Goal: Task Accomplishment & Management: Manage account settings

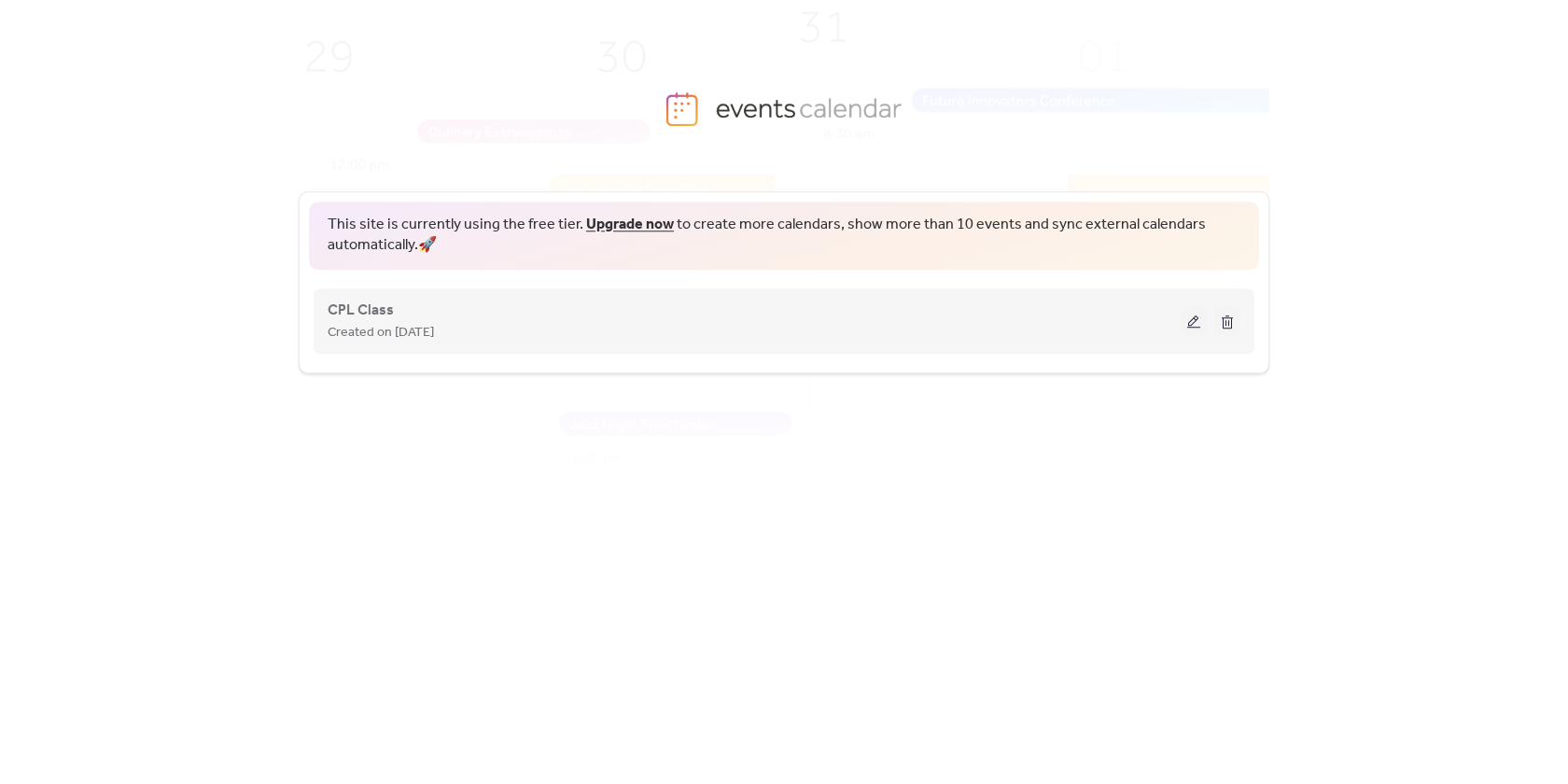
click at [1193, 325] on button at bounding box center [1193, 321] width 26 height 28
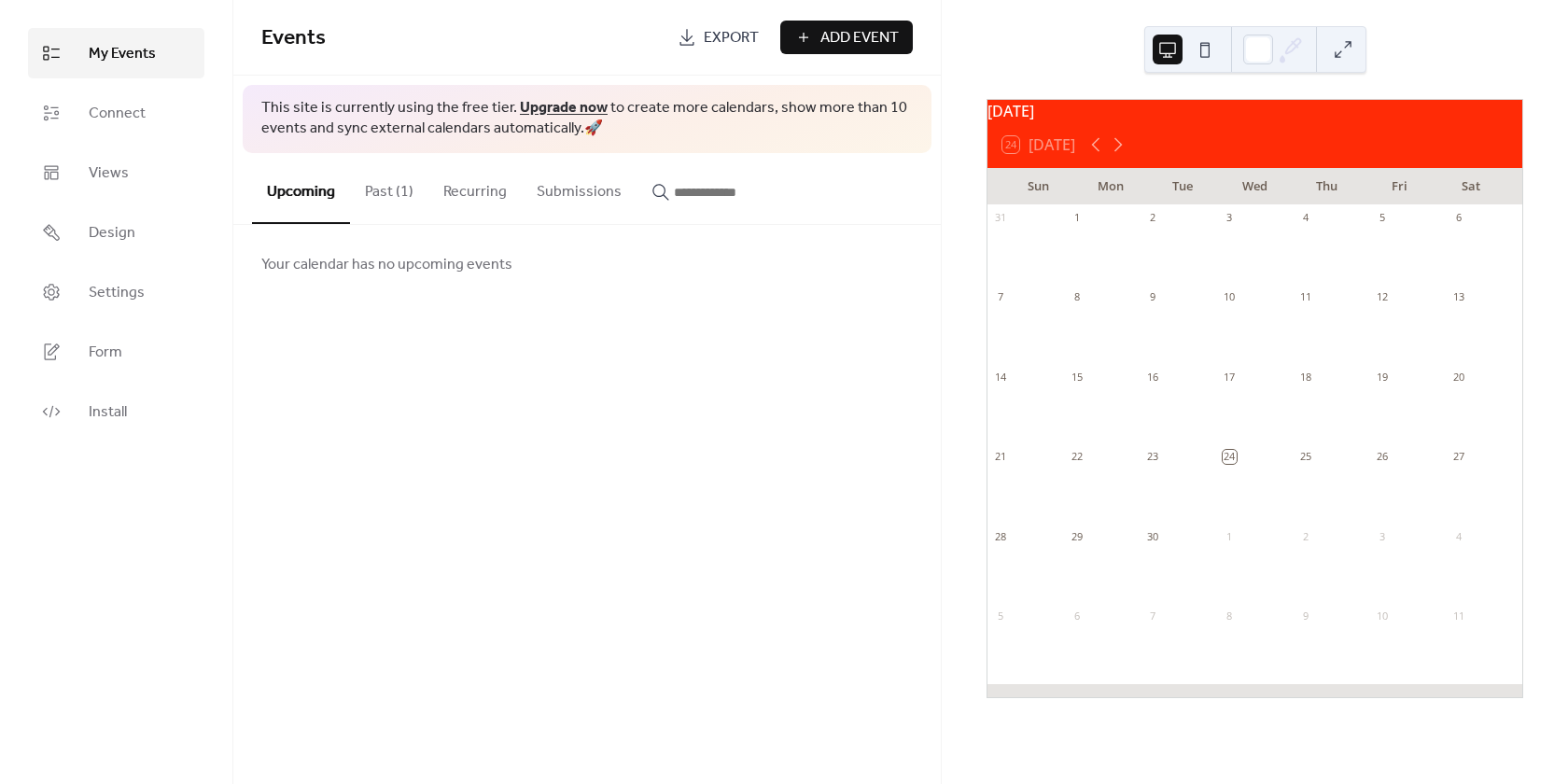
click at [394, 192] on button "Past (1)" at bounding box center [390, 187] width 78 height 69
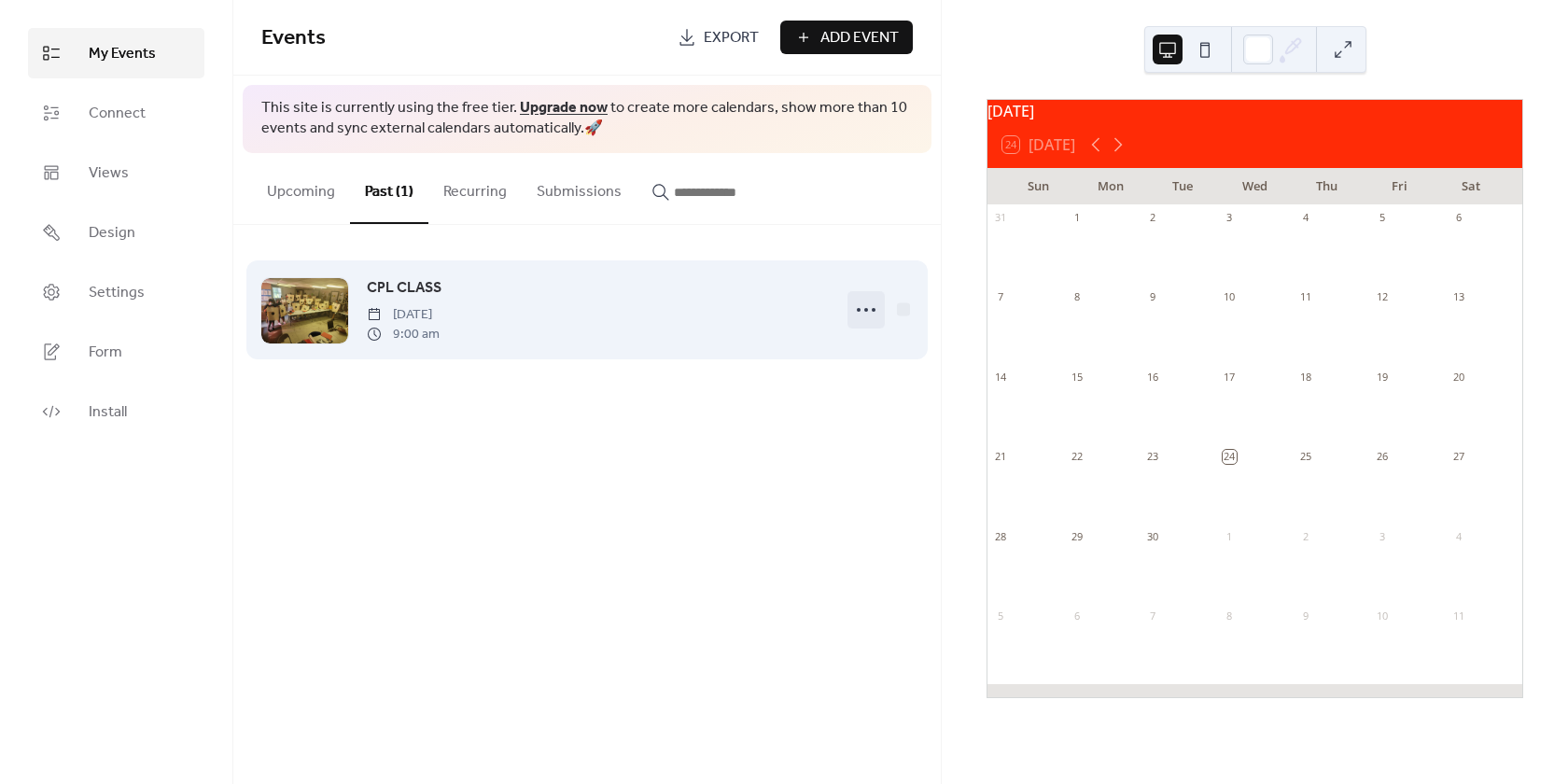
click at [865, 308] on icon at bounding box center [866, 309] width 30 height 30
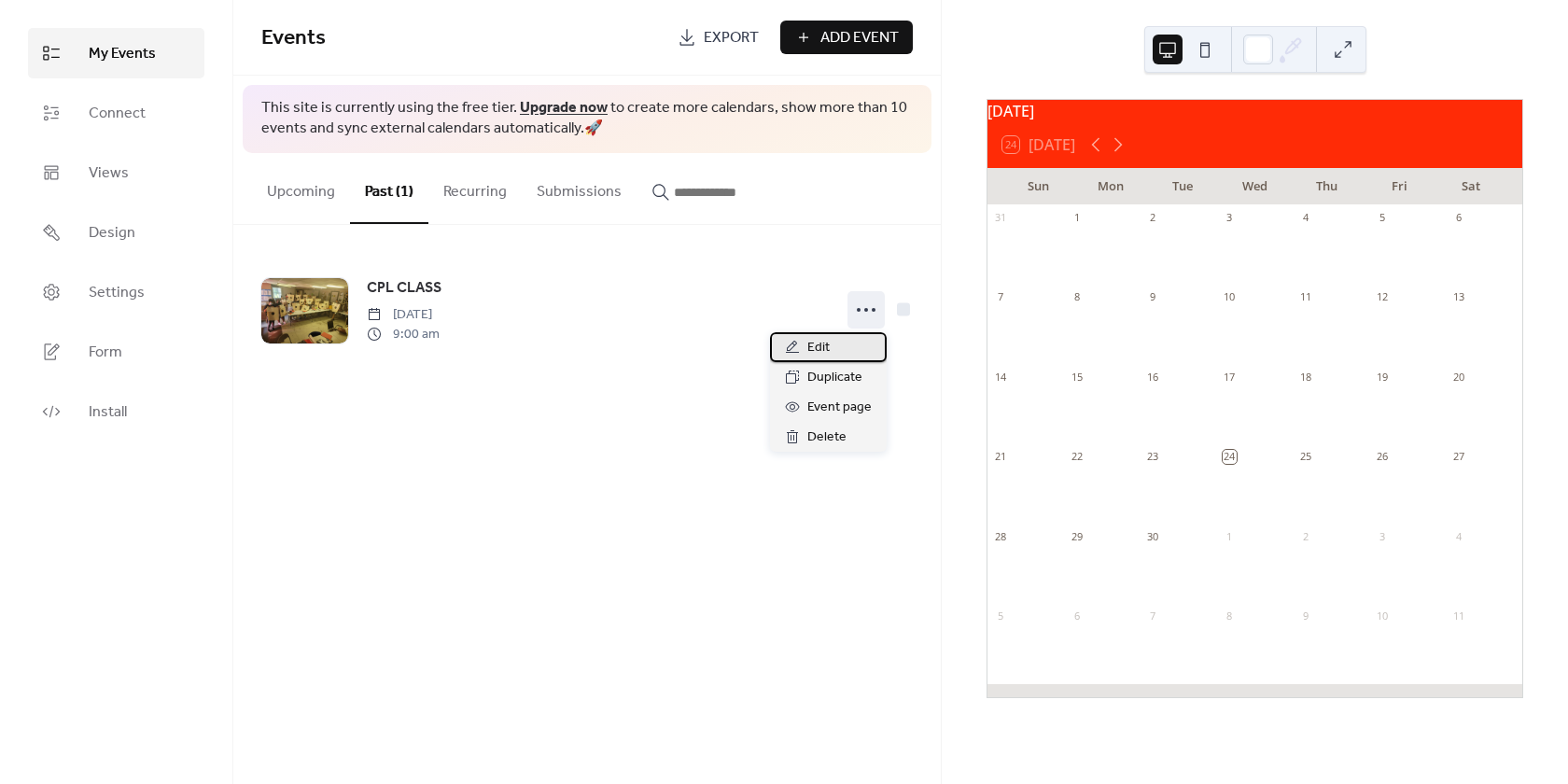
click at [845, 353] on div "Edit" at bounding box center [828, 347] width 116 height 30
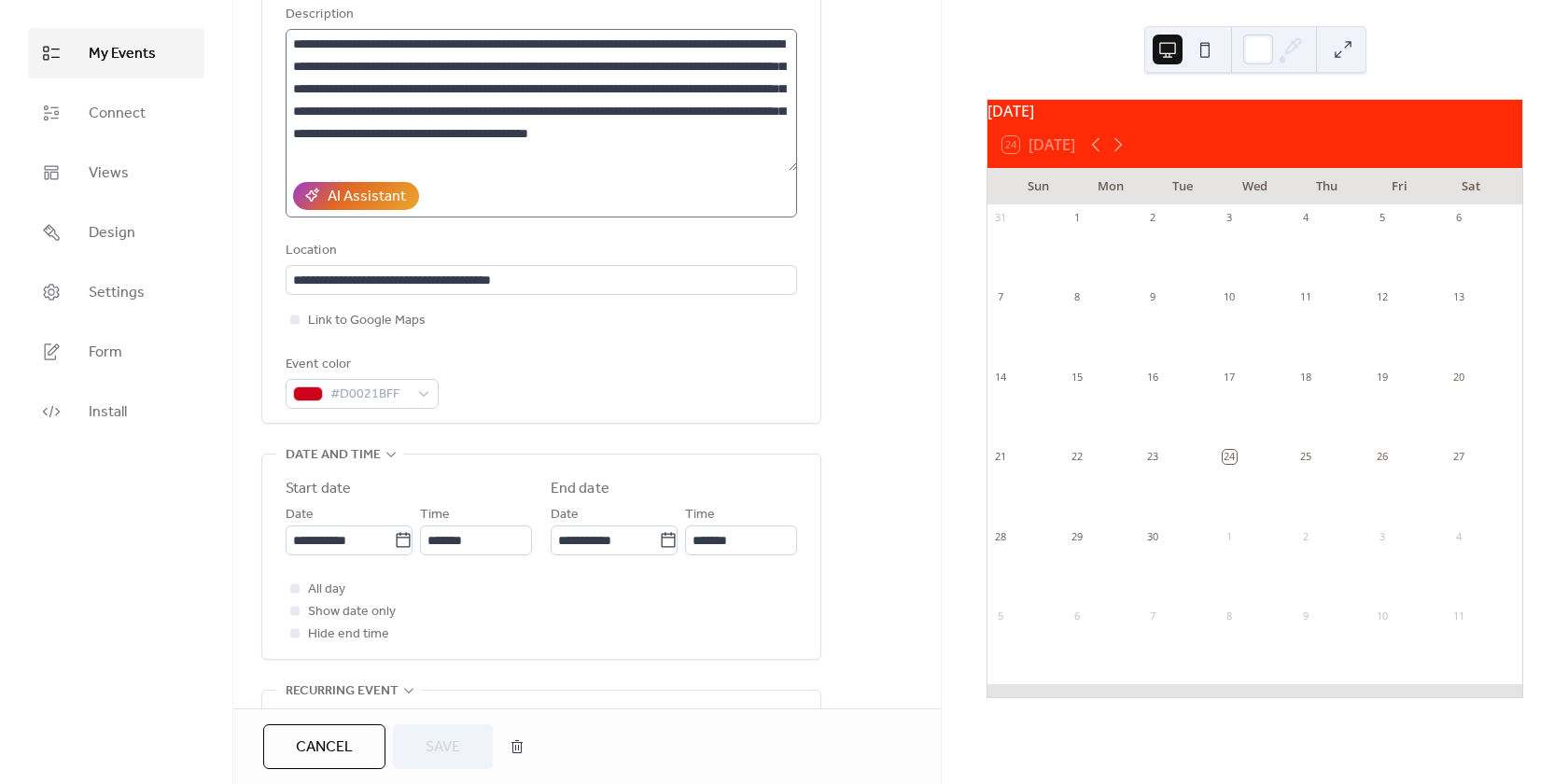
scroll to position [654, 0]
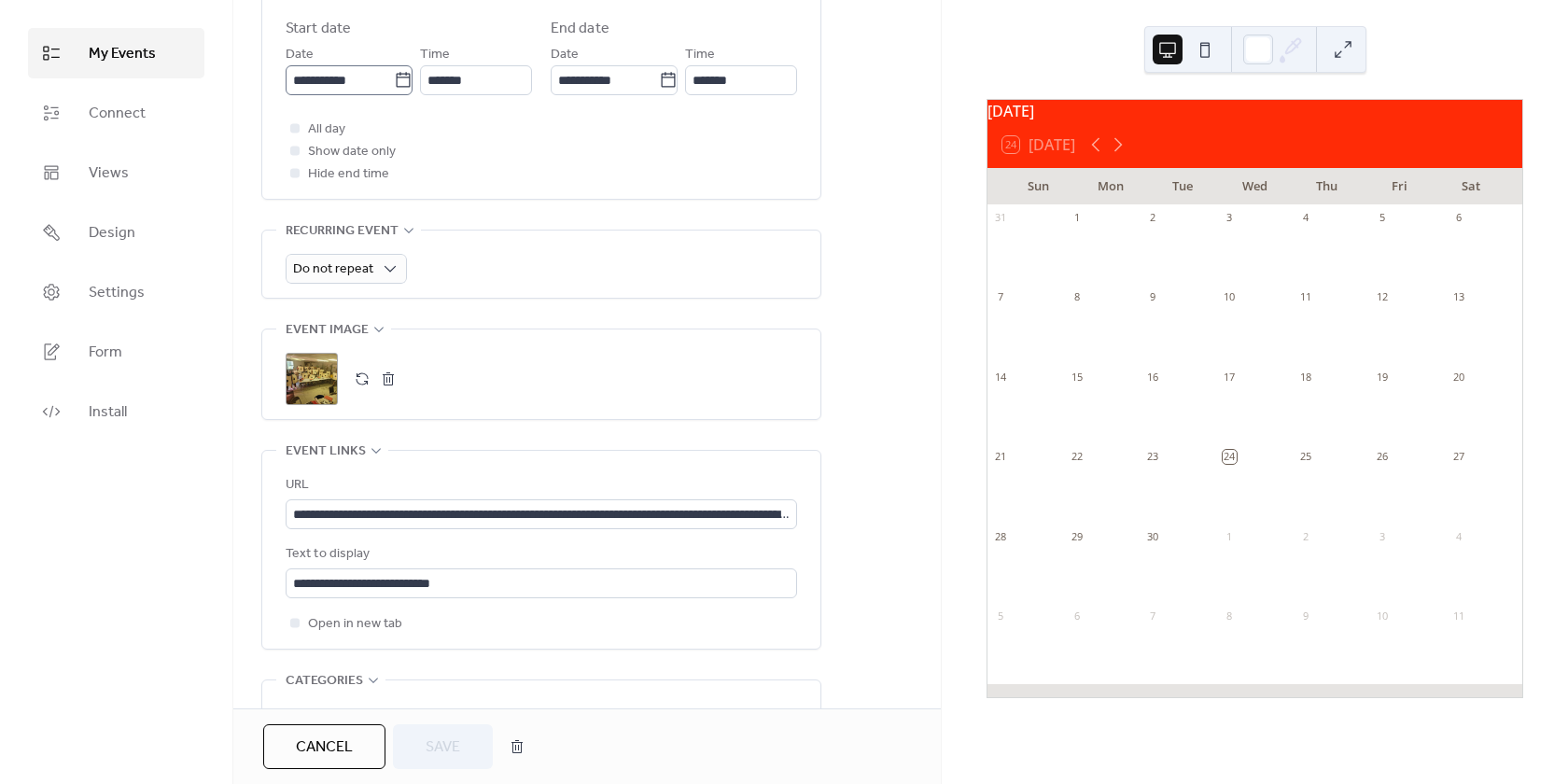
click at [398, 81] on icon at bounding box center [402, 79] width 19 height 19
click at [393, 81] on input "**********" at bounding box center [340, 80] width 109 height 30
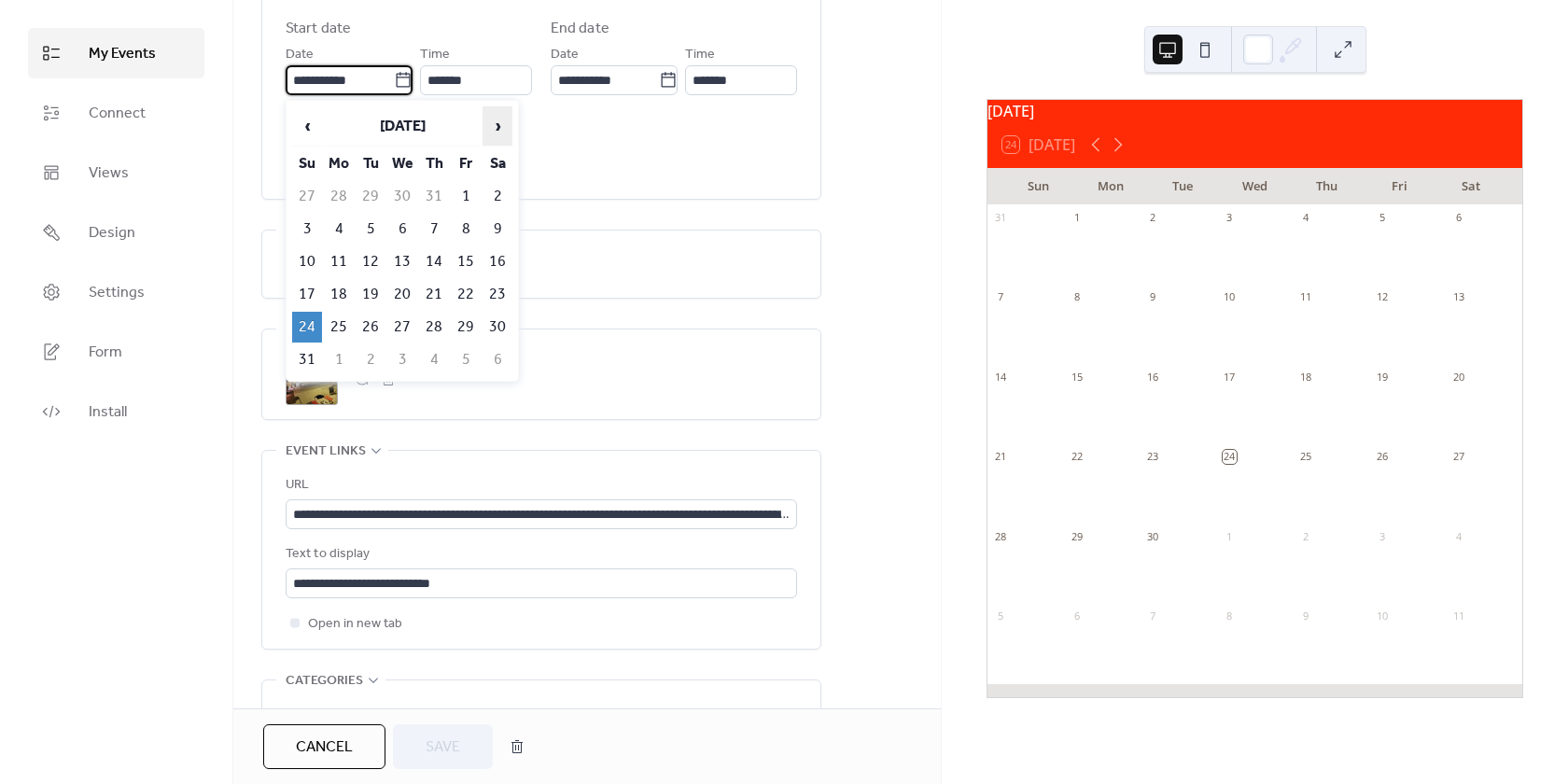
click at [493, 125] on span "›" at bounding box center [497, 126] width 28 height 37
click at [303, 331] on td "28" at bounding box center [306, 327] width 30 height 30
type input "**********"
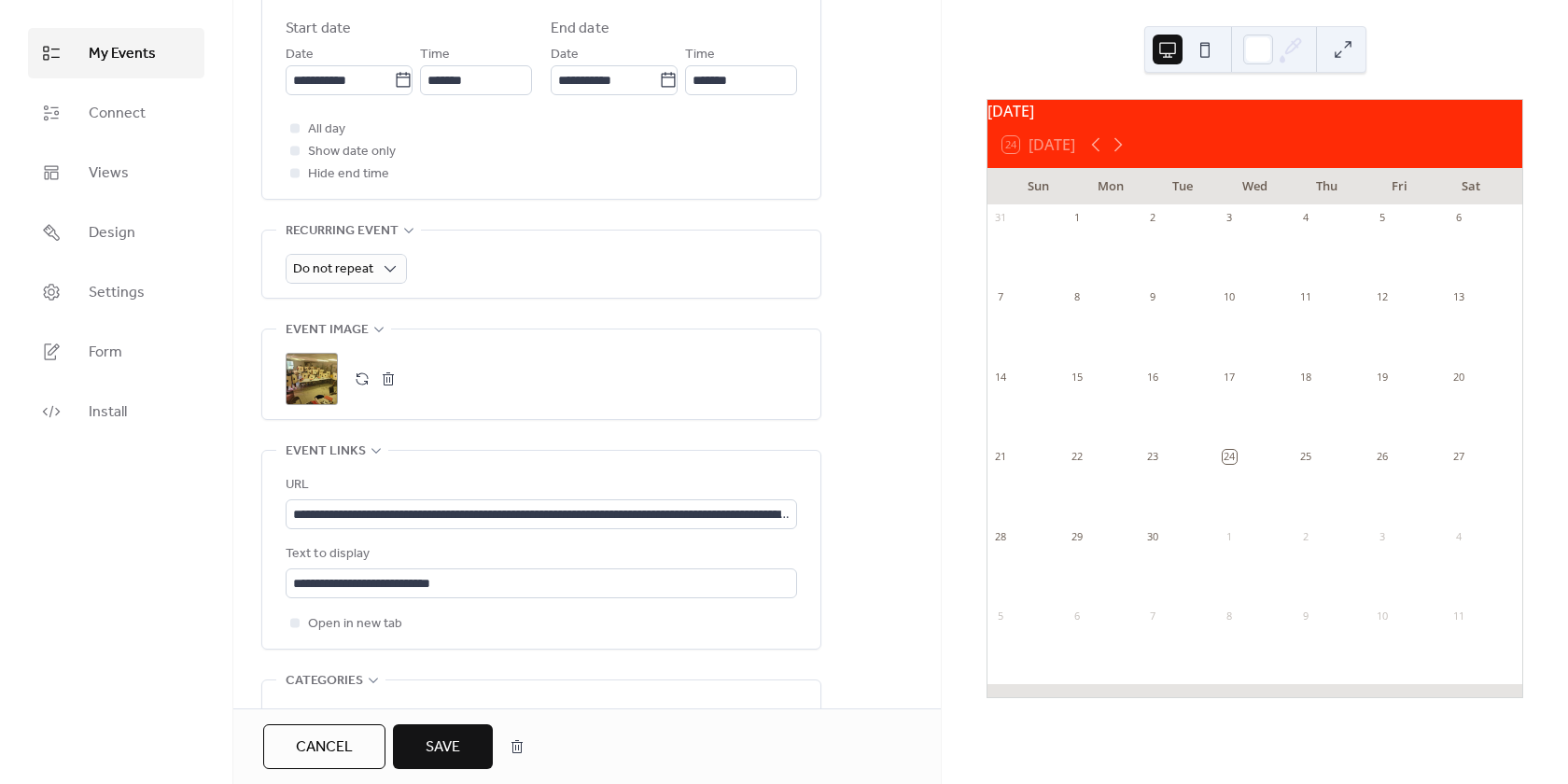
click at [448, 750] on span "Save" at bounding box center [442, 747] width 34 height 23
